Goal: Information Seeking & Learning: Learn about a topic

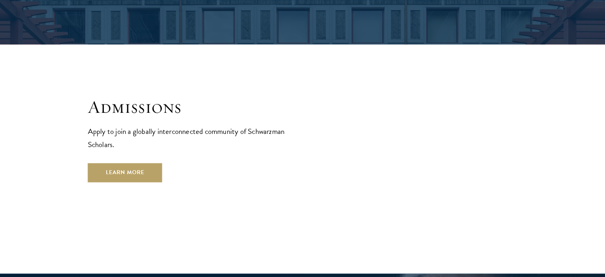
scroll to position [1285, 0]
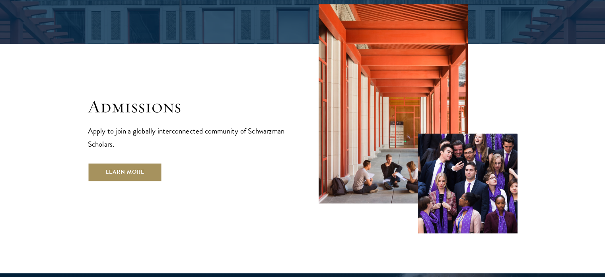
click at [135, 162] on link "Learn More" at bounding box center [125, 171] width 74 height 19
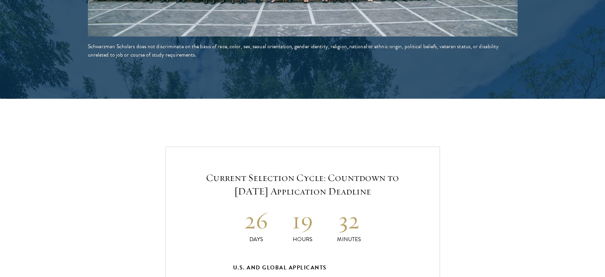
scroll to position [1611, 0]
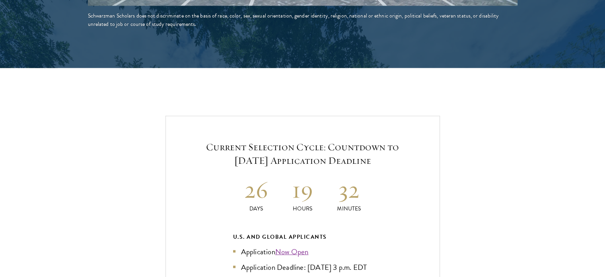
drag, startPoint x: 253, startPoint y: 84, endPoint x: 462, endPoint y: 176, distance: 228.7
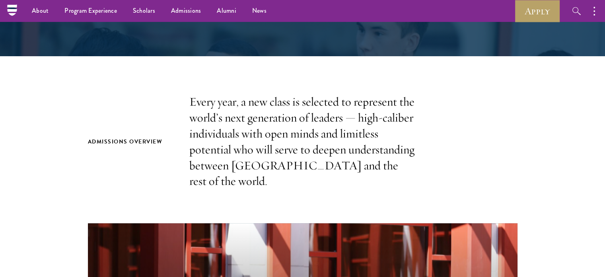
scroll to position [113, 0]
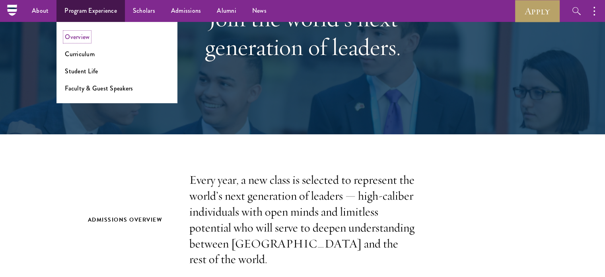
click at [87, 39] on link "Overview" at bounding box center [77, 36] width 25 height 9
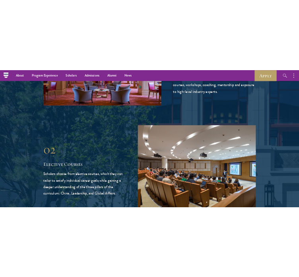
scroll to position [1336, 0]
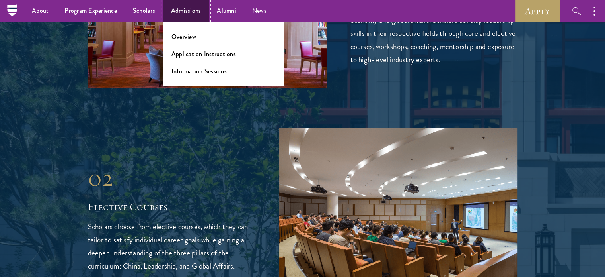
click at [192, 8] on link "Admissions" at bounding box center [186, 11] width 46 height 22
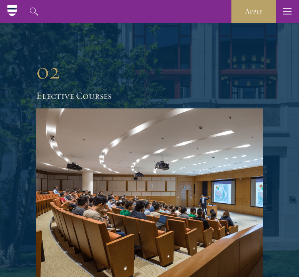
scroll to position [1330, 0]
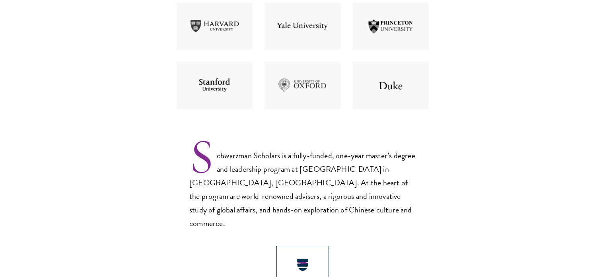
scroll to position [380, 0]
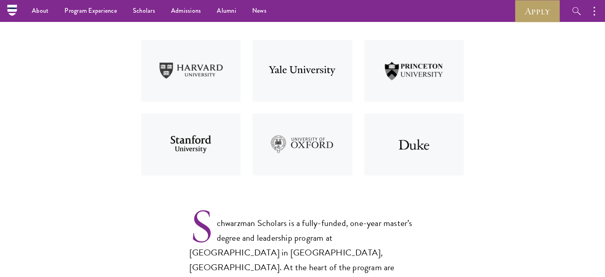
scroll to position [342, 0]
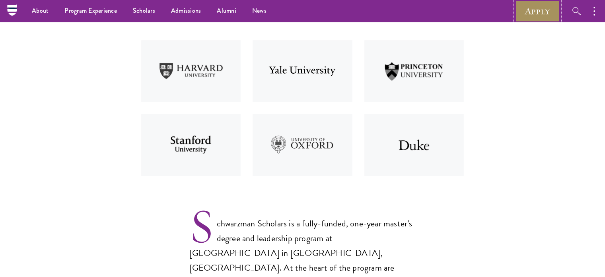
click at [537, 16] on link "Apply" at bounding box center [537, 11] width 45 height 22
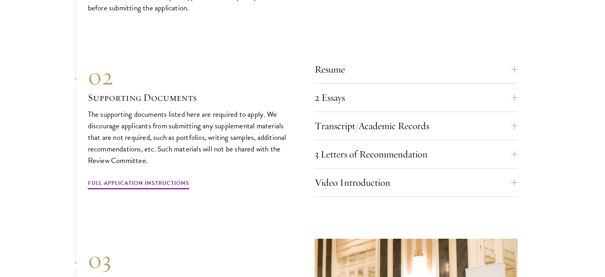
scroll to position [2725, 0]
click at [502, 145] on button "3 Letters of Recommendation" at bounding box center [422, 153] width 203 height 19
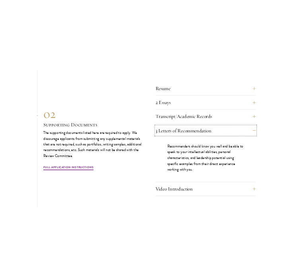
scroll to position [2757, 0]
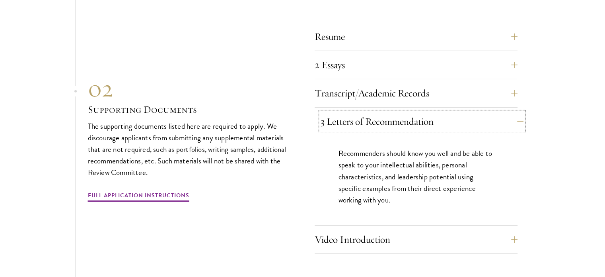
click at [506, 121] on button "3 Letters of Recommendation" at bounding box center [422, 121] width 203 height 19
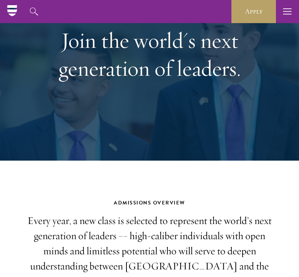
scroll to position [0, 0]
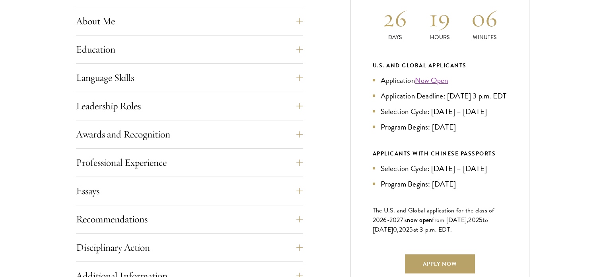
scroll to position [441, 0]
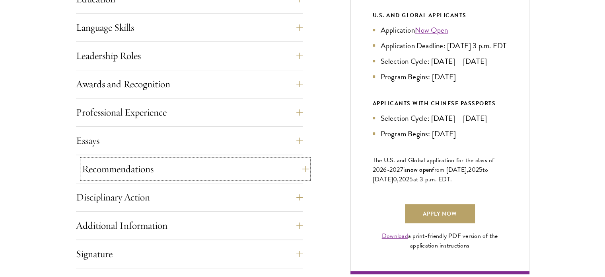
click at [302, 173] on button "Recommendations" at bounding box center [195, 168] width 227 height 19
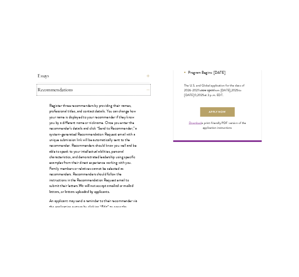
scroll to position [570, 0]
